Goal: Task Accomplishment & Management: Manage account settings

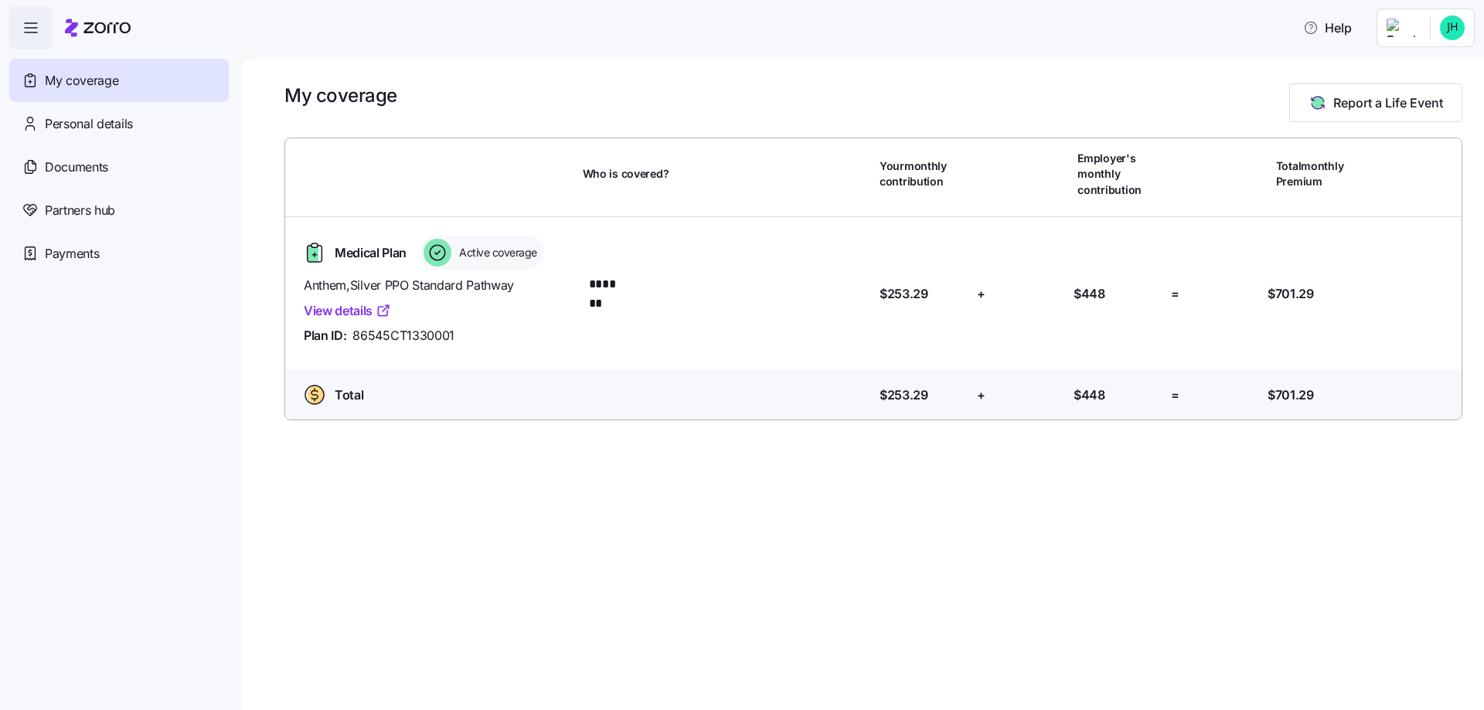
click at [1443, 33] on html "Help My coverage Personal details Documents Partners hub Payments My coverage R…" at bounding box center [742, 350] width 1484 height 701
click at [1405, 66] on div "Admin view" at bounding box center [1400, 69] width 80 height 17
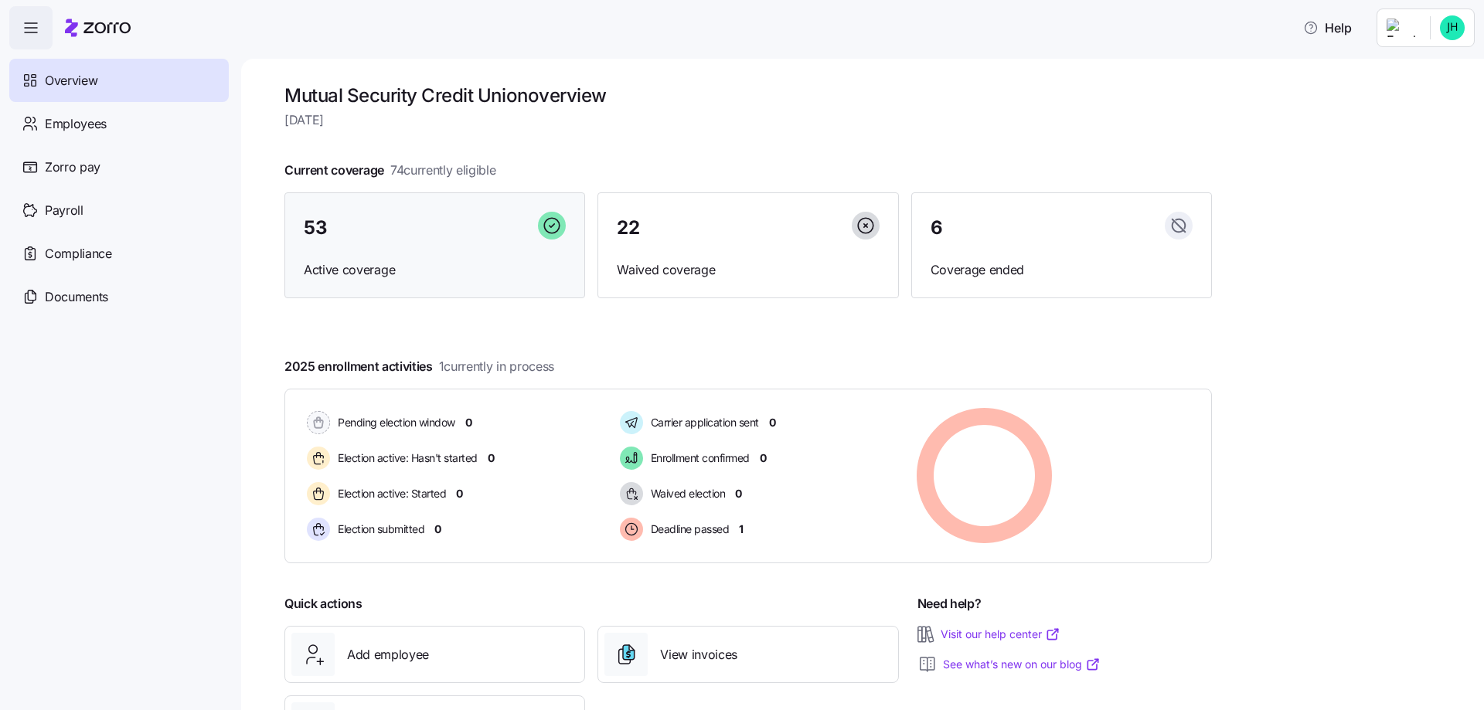
click at [403, 232] on div "53" at bounding box center [435, 228] width 262 height 33
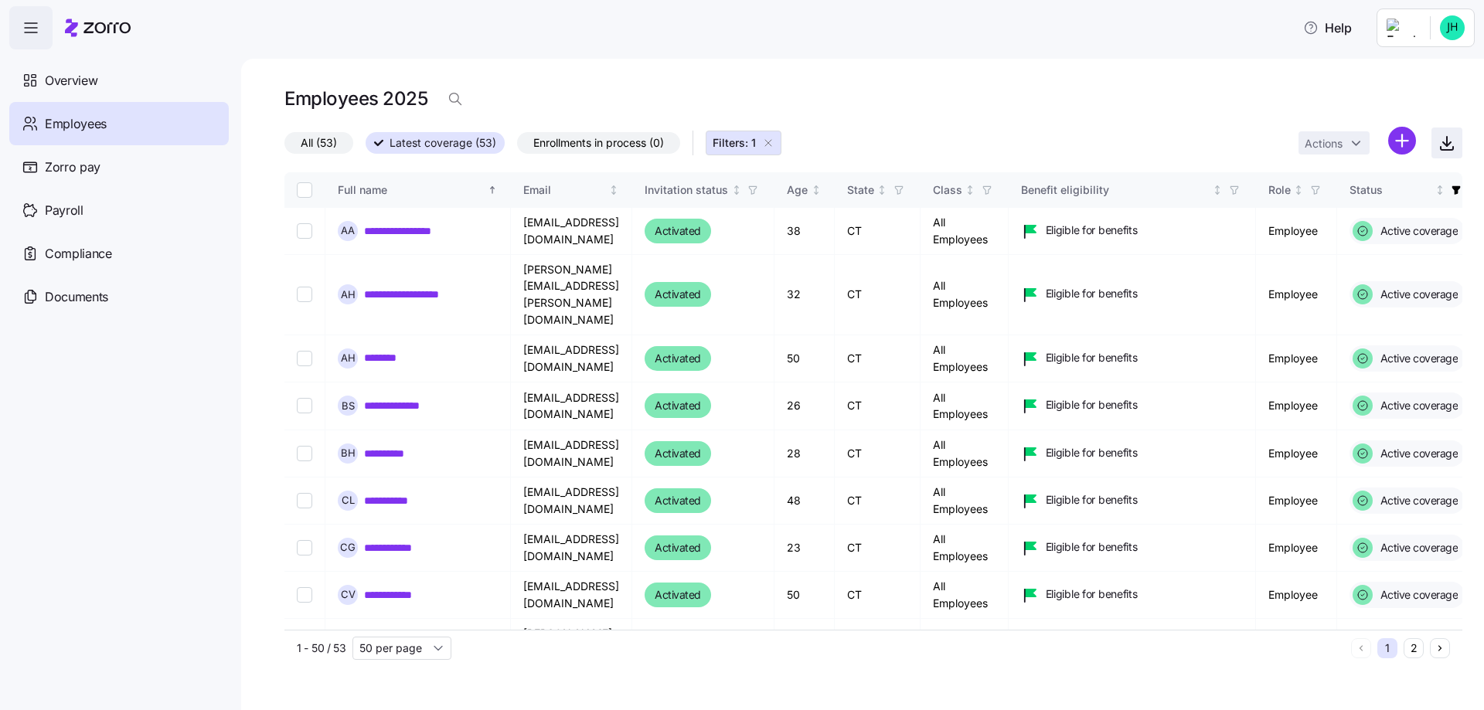
click at [1443, 141] on icon "button" at bounding box center [1446, 143] width 19 height 19
